Goal: Task Accomplishment & Management: Complete application form

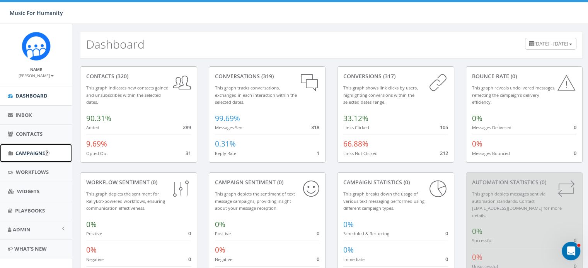
click at [27, 151] on span "Campaigns" at bounding box center [30, 153] width 30 height 7
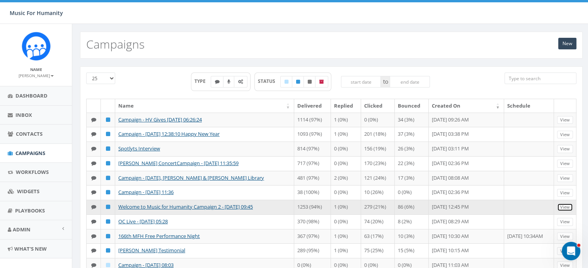
click at [563, 212] on link "View" at bounding box center [565, 208] width 16 height 8
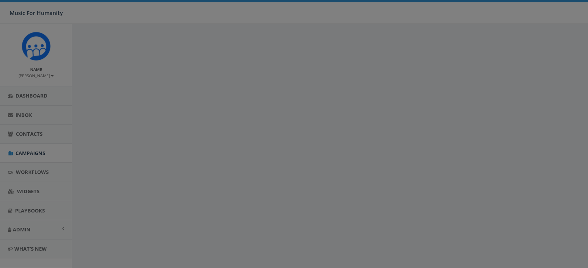
select select
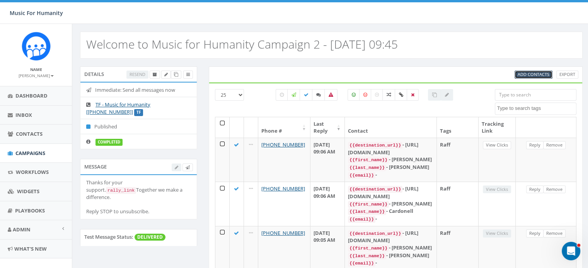
click at [528, 74] on span "Add Contacts" at bounding box center [533, 74] width 32 height 6
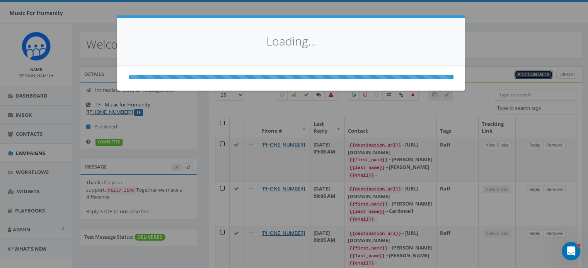
select select
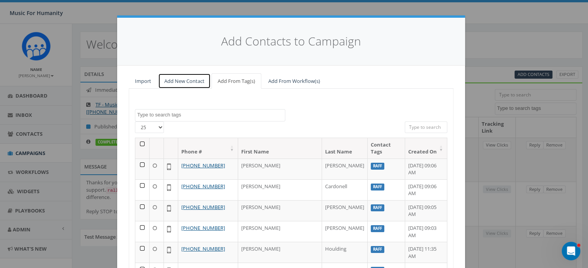
click at [171, 82] on link "Add New Contact" at bounding box center [184, 81] width 53 height 16
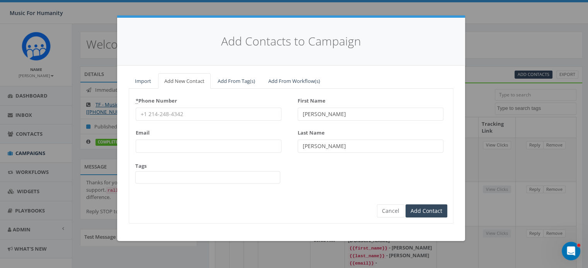
click at [163, 115] on input "* Phone Number" at bounding box center [209, 114] width 146 height 13
type input "5705277528"
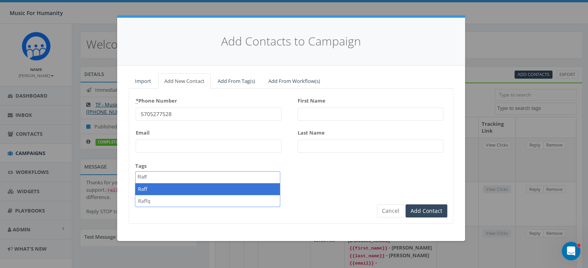
type textarea "Raff"
select select "Raff"
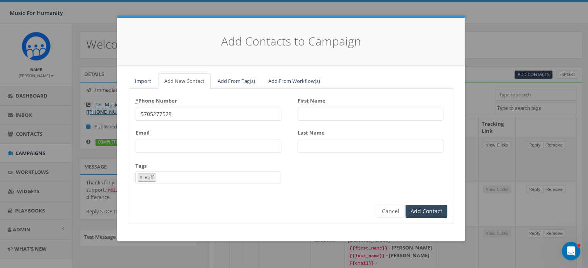
scroll to position [65, 0]
type input "Tom"
type input "Conroy"
click at [405, 205] on input "Add Contact" at bounding box center [426, 211] width 42 height 13
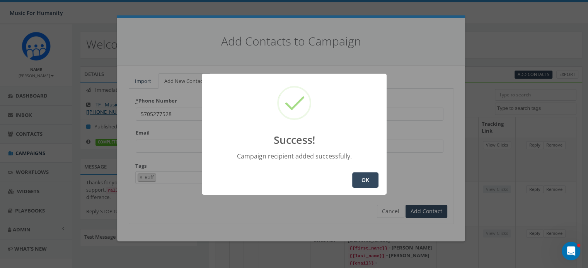
click at [362, 179] on button "OK" at bounding box center [365, 180] width 26 height 15
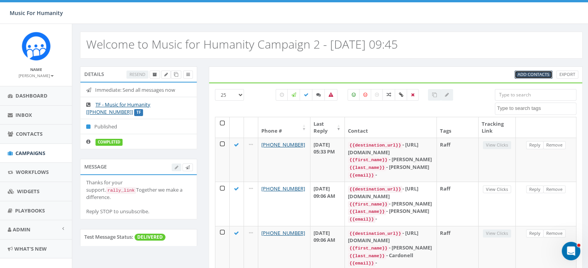
click at [525, 73] on span "Add Contacts" at bounding box center [533, 74] width 32 height 6
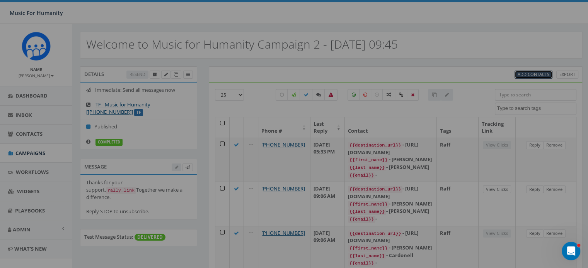
select select
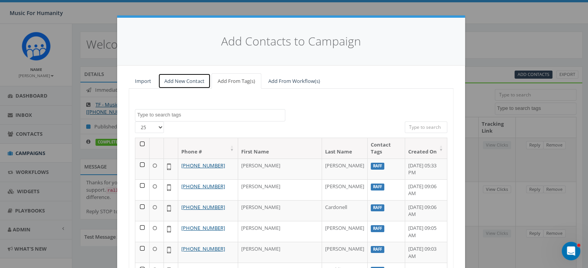
click at [175, 81] on link "Add New Contact" at bounding box center [184, 81] width 53 height 16
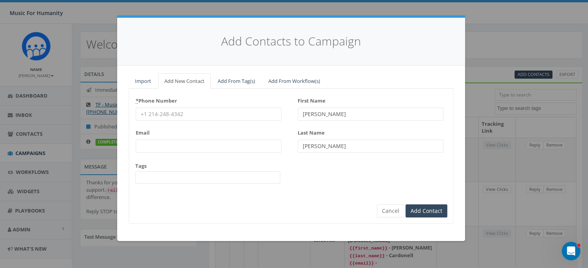
click at [158, 114] on input "* Phone Number" at bounding box center [209, 114] width 146 height 13
type input "5794706402"
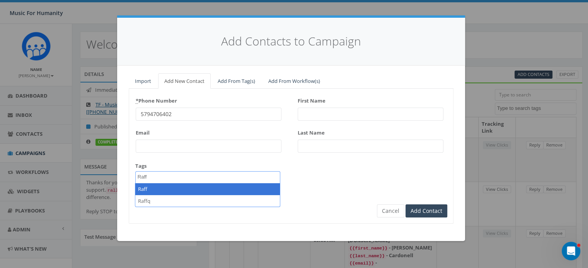
type textarea "Raff"
select select "Raff"
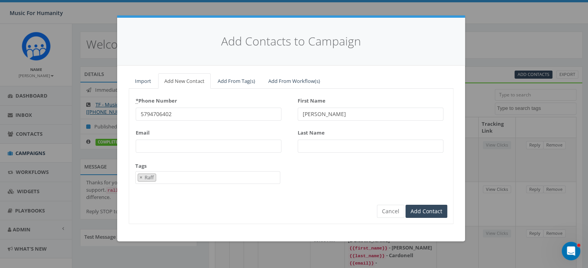
type input "Randy"
type input "Light"
click at [405, 205] on input "Add Contact" at bounding box center [426, 211] width 42 height 13
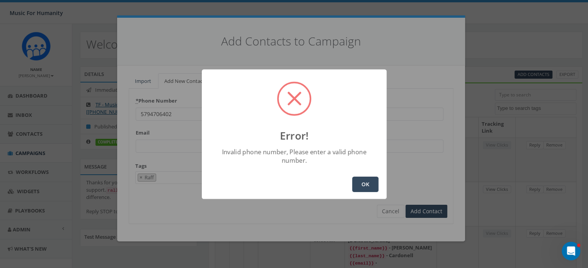
click at [365, 177] on button "OK" at bounding box center [365, 184] width 26 height 15
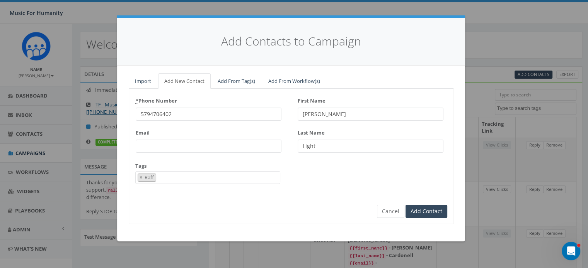
click at [150, 114] on input "5794706402" at bounding box center [209, 114] width 146 height 13
type input "5704706402"
click at [426, 210] on input "Add Contact" at bounding box center [426, 211] width 42 height 13
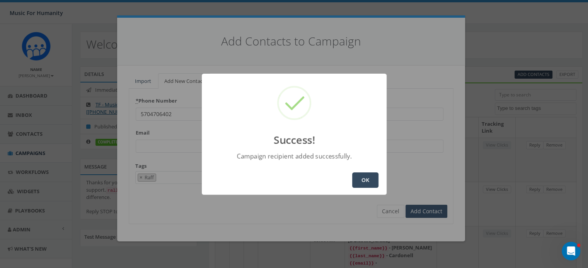
type input "Randy"
type input "Light"
click at [366, 177] on button "OK" at bounding box center [365, 180] width 26 height 15
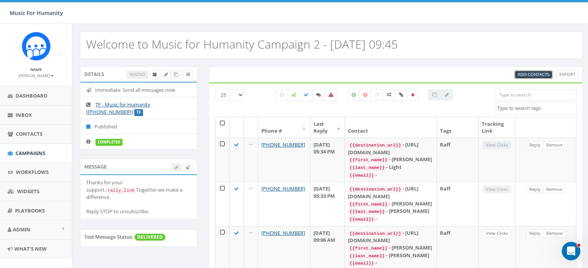
click at [528, 73] on span "Add Contacts" at bounding box center [533, 74] width 32 height 6
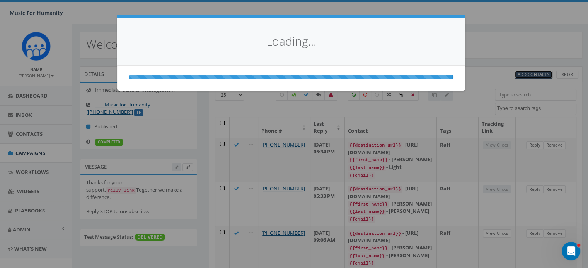
select select
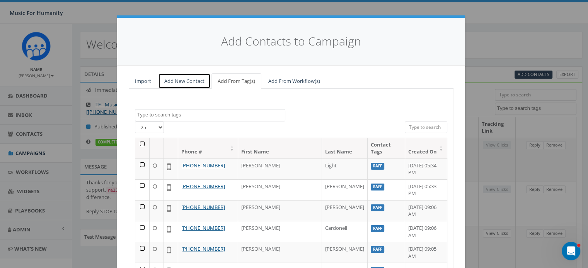
click at [183, 78] on link "Add New Contact" at bounding box center [184, 81] width 53 height 16
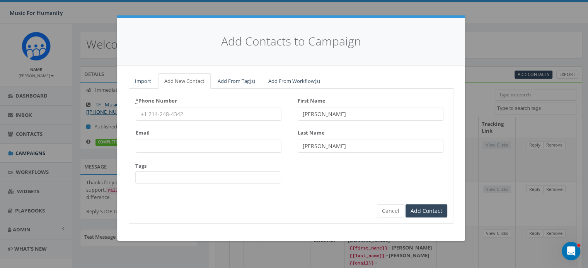
click at [161, 114] on input "* Phone Number" at bounding box center [209, 114] width 146 height 13
type input "8608419649"
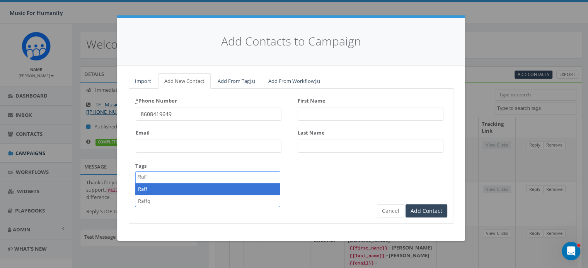
type textarea "Raff"
select select "Raff"
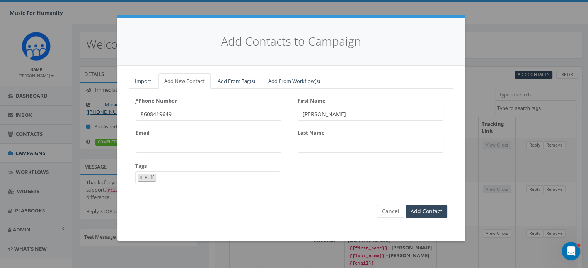
type input "Carley"
type input "Rae"
click at [405, 205] on input "Add Contact" at bounding box center [426, 211] width 42 height 13
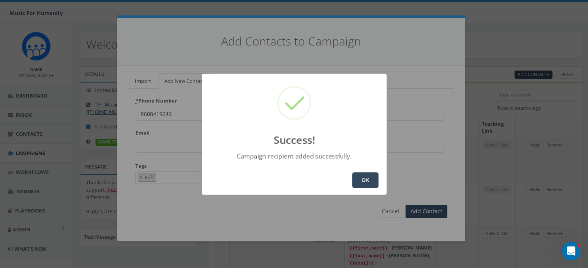
click at [360, 179] on button "OK" at bounding box center [365, 180] width 26 height 15
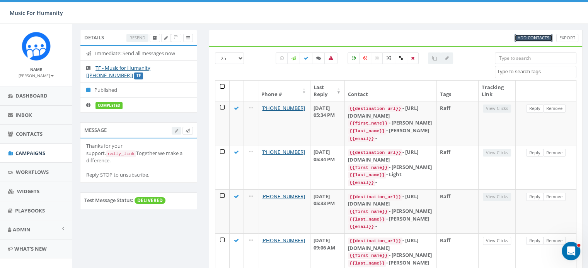
scroll to position [37, 0]
click at [528, 36] on span "Add Contacts" at bounding box center [533, 37] width 32 height 6
select select
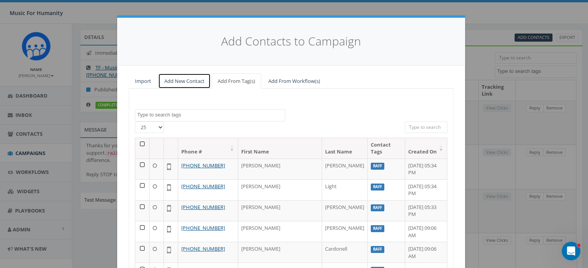
click at [173, 82] on link "Add New Contact" at bounding box center [184, 81] width 53 height 16
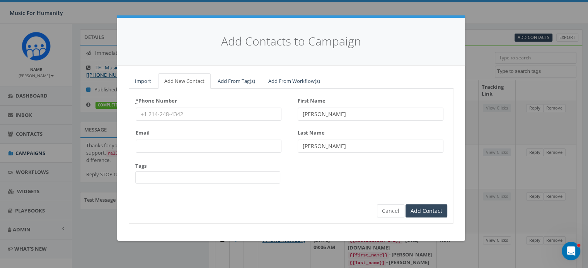
click at [170, 114] on input "* Phone Number" at bounding box center [209, 114] width 146 height 13
type input "2014047515"
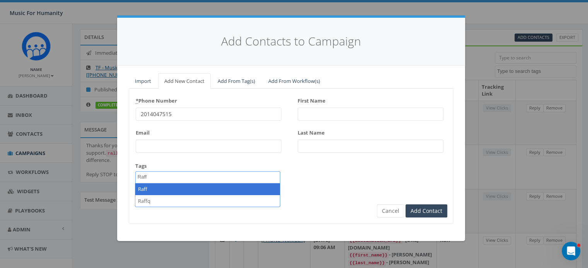
type textarea "Raff"
select select "Raff"
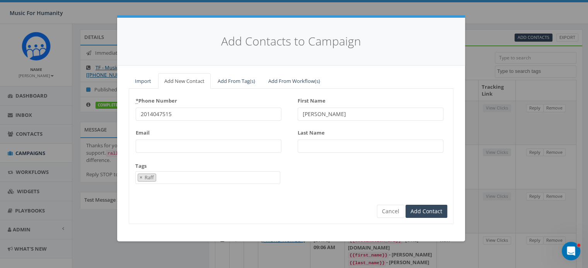
type input "Sam"
type input "Alecci"
click at [405, 205] on input "Add Contact" at bounding box center [426, 211] width 42 height 13
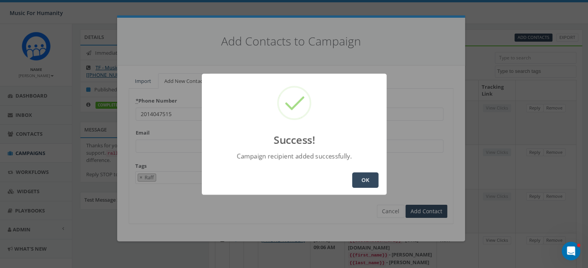
click at [357, 179] on button "OK" at bounding box center [365, 180] width 26 height 15
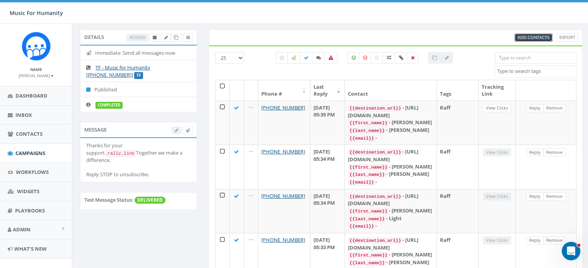
click at [533, 35] on span "Add Contacts" at bounding box center [533, 37] width 32 height 6
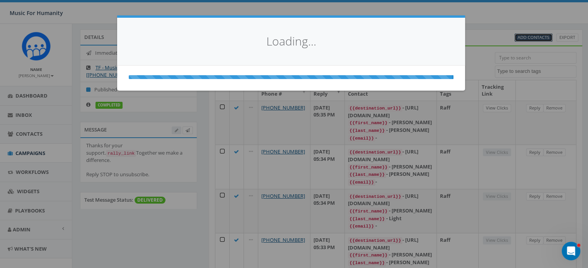
select select
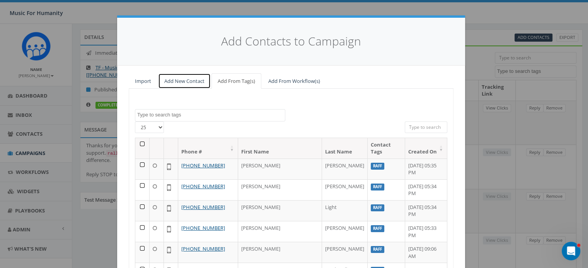
click at [185, 80] on link "Add New Contact" at bounding box center [184, 81] width 53 height 16
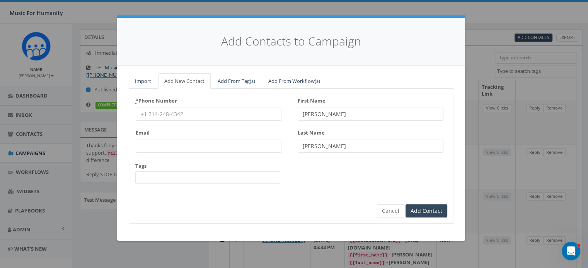
click at [166, 117] on input "* Phone Number" at bounding box center [209, 114] width 146 height 13
type input "8456496491"
type input "Scott"
type input "Palermo"
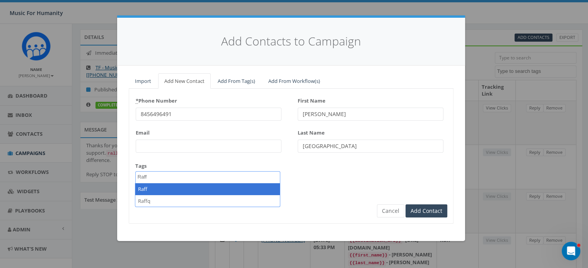
type textarea "Raff"
select select "Raff"
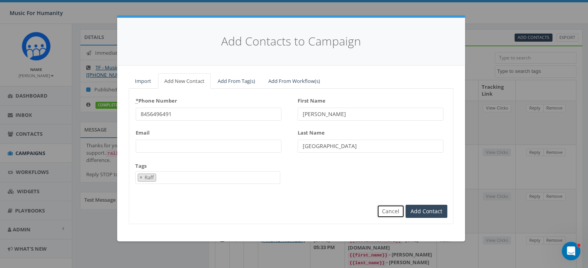
click at [389, 213] on button "Cancel" at bounding box center [390, 211] width 27 height 13
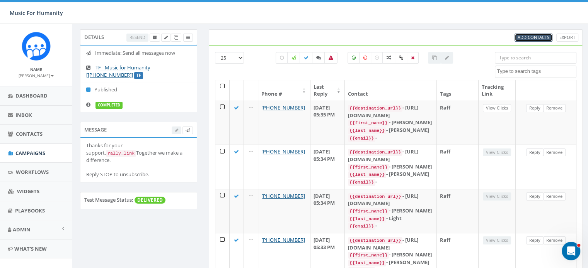
click at [528, 36] on span "Add Contacts" at bounding box center [533, 37] width 32 height 6
select select
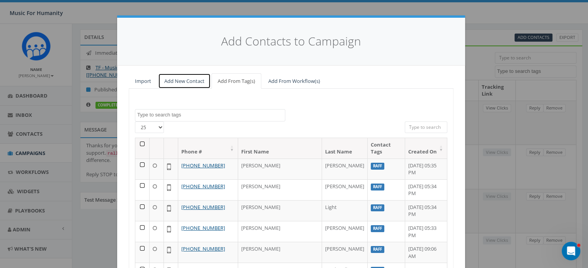
click at [173, 82] on link "Add New Contact" at bounding box center [184, 81] width 53 height 16
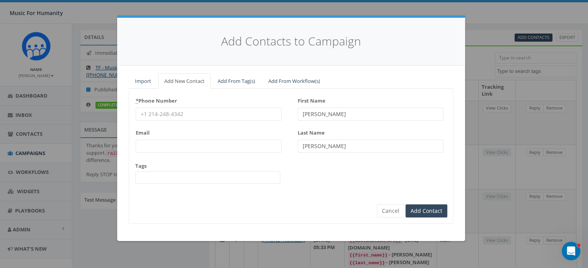
click at [165, 112] on input "* Phone Number" at bounding box center [209, 114] width 146 height 13
type input "9546389441"
type textarea "Ra"
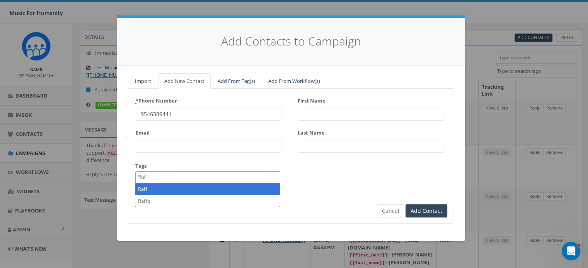
type textarea "Raff"
select select "Raff"
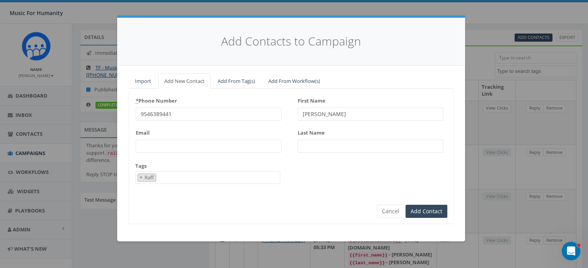
type input "Jeanne"
type input "Messana"
click at [405, 205] on input "Add Contact" at bounding box center [426, 211] width 42 height 13
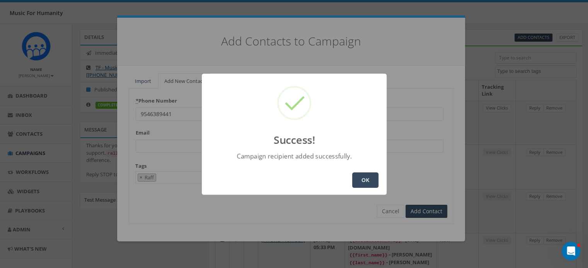
click at [370, 178] on button "OK" at bounding box center [365, 180] width 26 height 15
